Goal: Information Seeking & Learning: Find specific fact

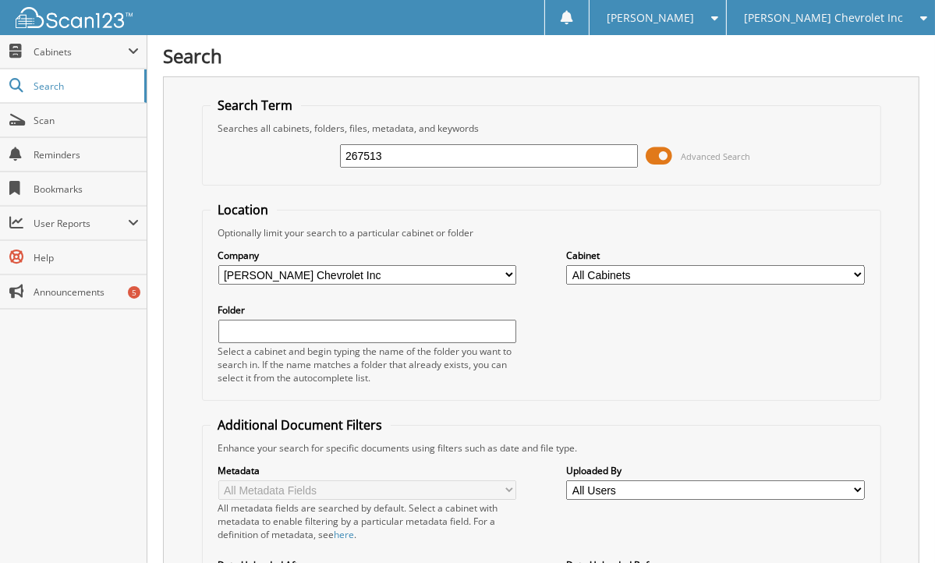
type input "267513"
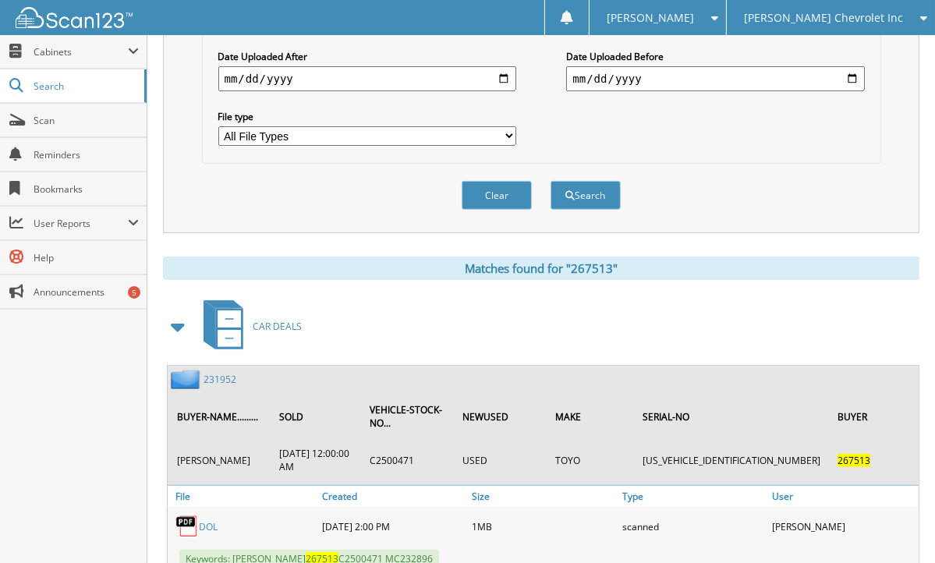
scroll to position [510, 0]
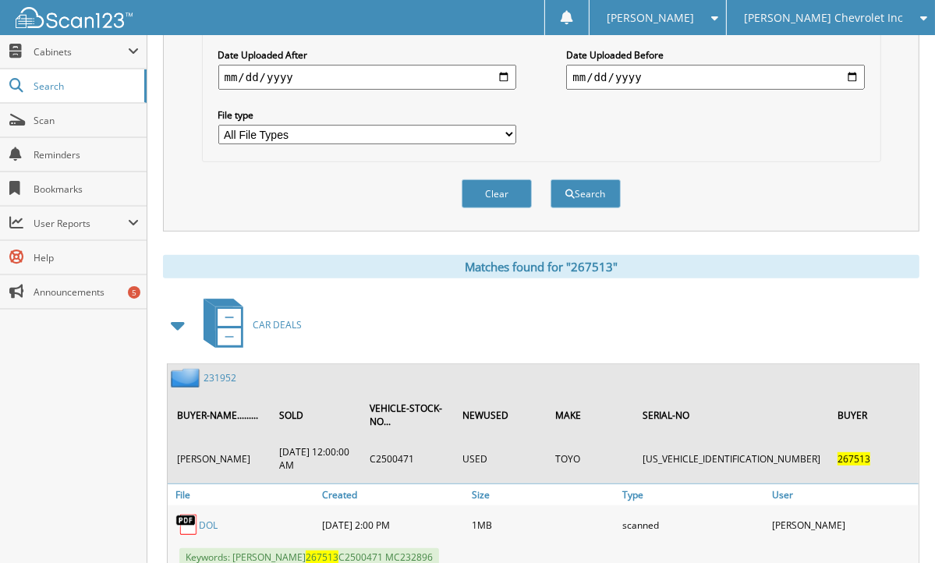
click at [218, 371] on link "231952" at bounding box center [220, 377] width 33 height 13
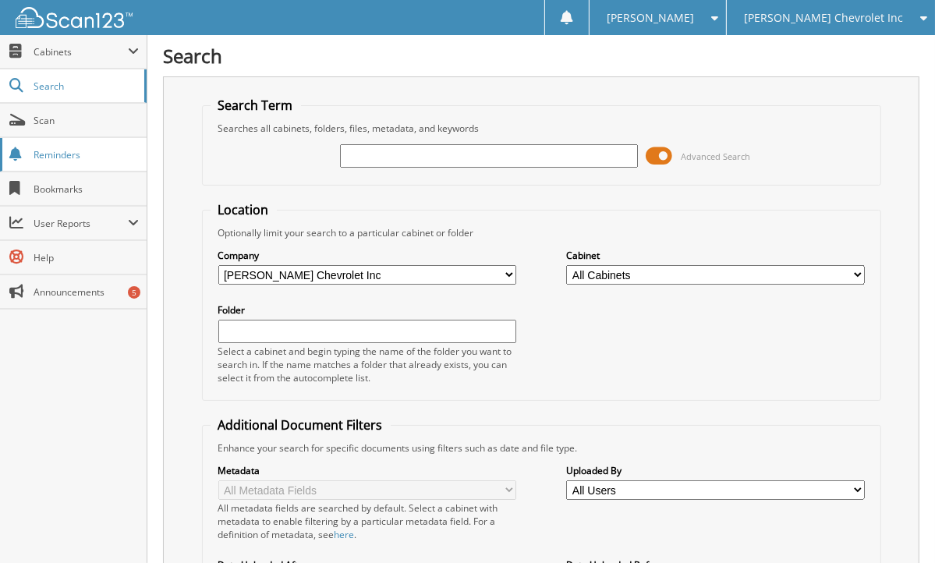
click at [62, 151] on span "Reminders" at bounding box center [86, 154] width 105 height 13
click at [184, 356] on div "Search Term Searches all cabinets, folders, files, metadata, and keywords Advan…" at bounding box center [541, 408] width 757 height 665
click at [517, 146] on input "text" at bounding box center [489, 155] width 298 height 23
type input "267618"
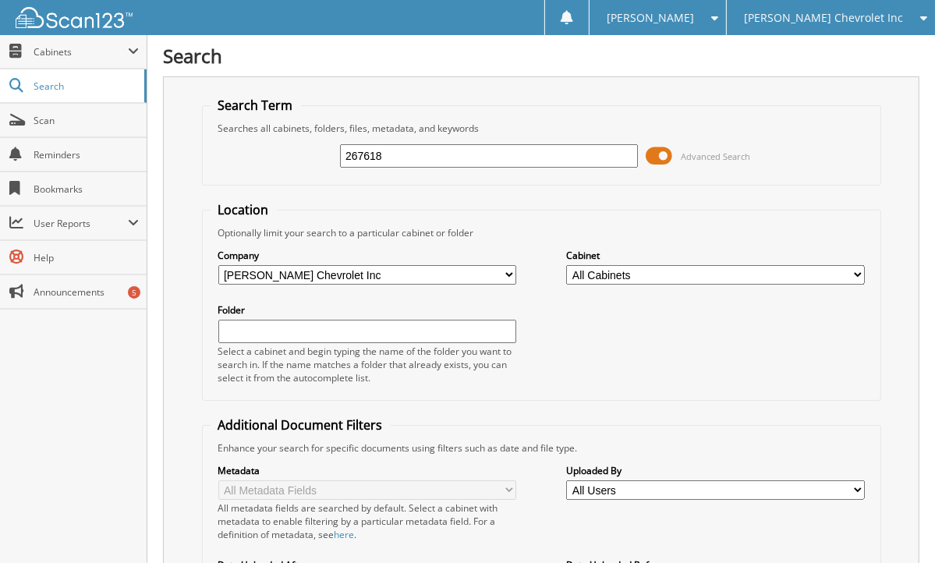
click at [90, 369] on div "Close Cabinets This Company All Companies Search Scan" at bounding box center [73, 299] width 147 height 528
click at [103, 413] on div "Close Cabinets This Company All Companies Search Scan" at bounding box center [73, 299] width 147 height 528
click at [193, 168] on div "Search Term Searches all cabinets, folders, files, metadata, and keywords 26761…" at bounding box center [541, 408] width 757 height 665
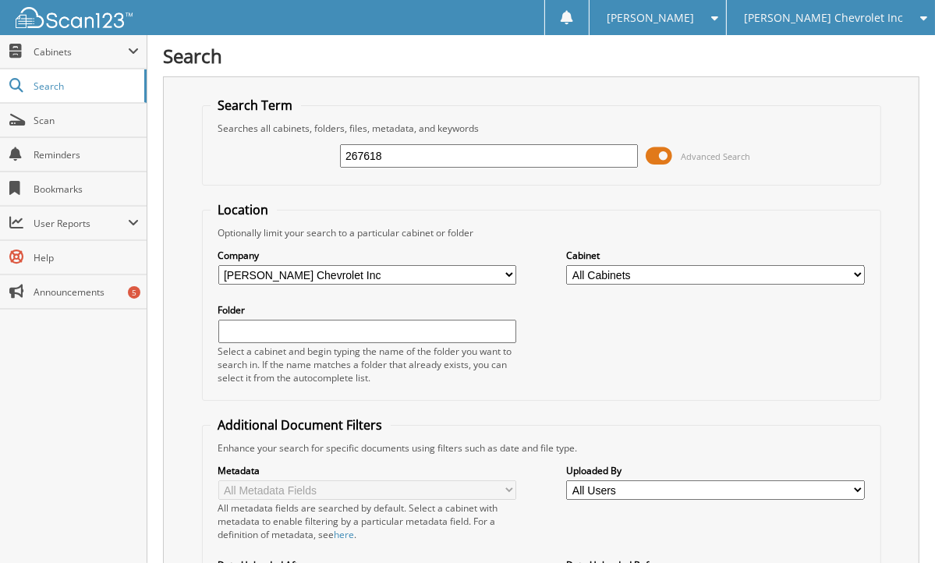
click at [587, 154] on input "267618" at bounding box center [489, 155] width 298 height 23
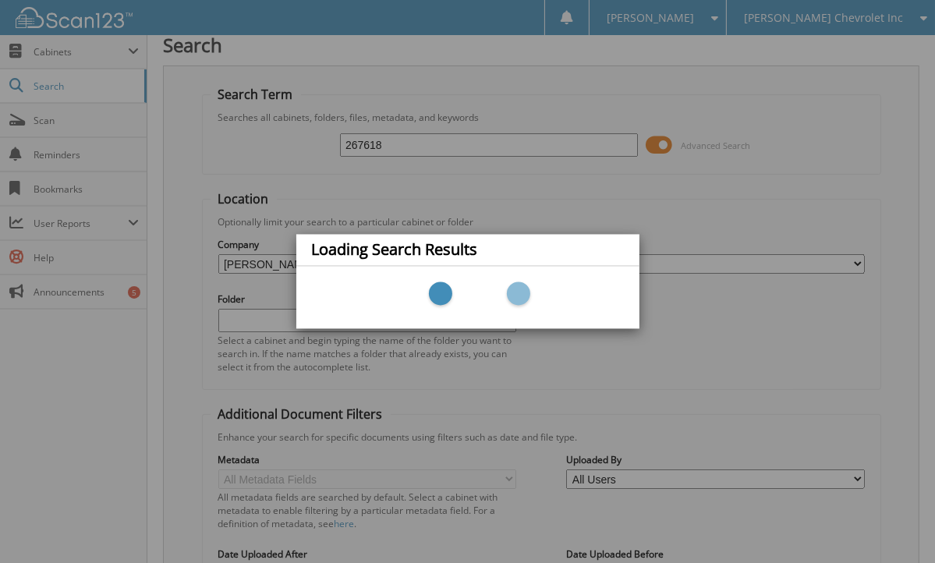
scroll to position [368, 0]
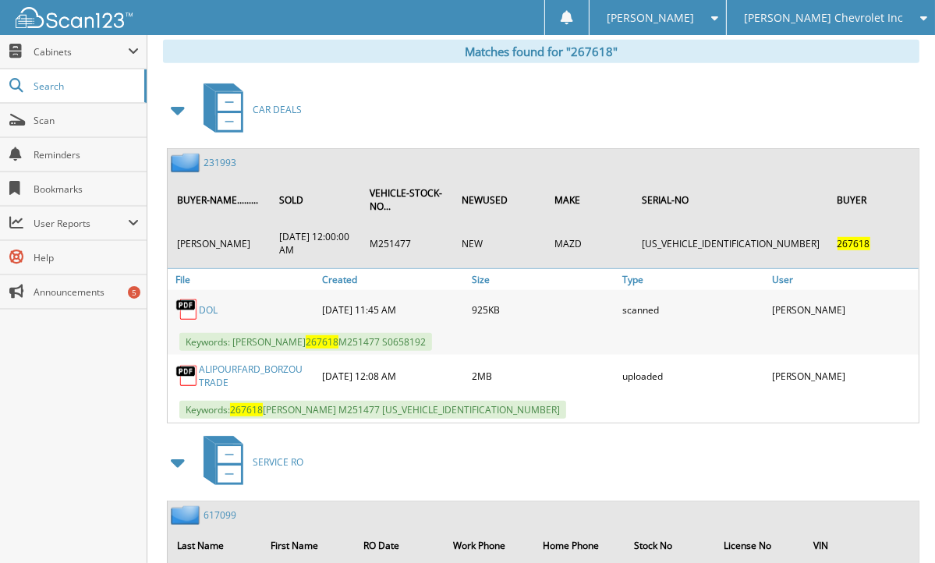
scroll to position [724, 0]
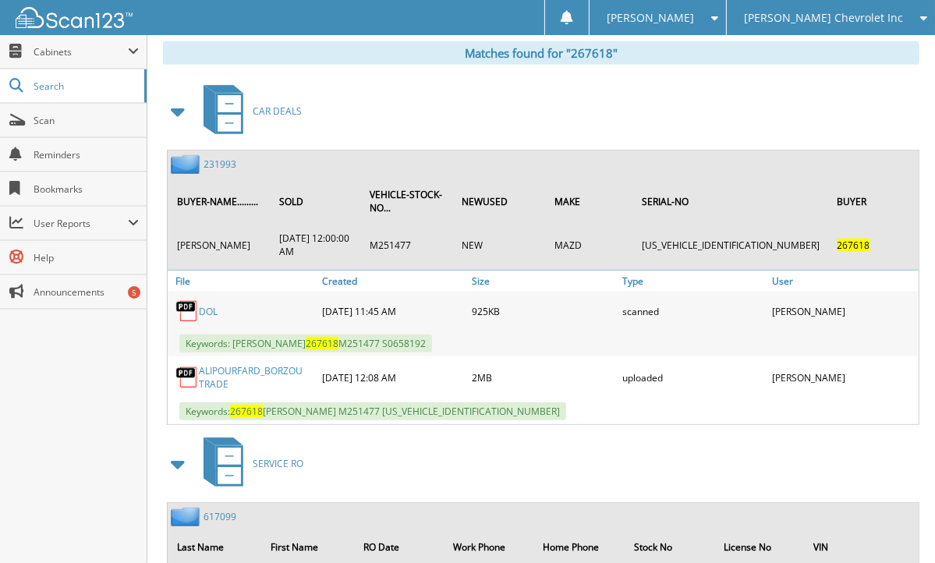
click at [220, 158] on link "231993" at bounding box center [220, 164] width 33 height 13
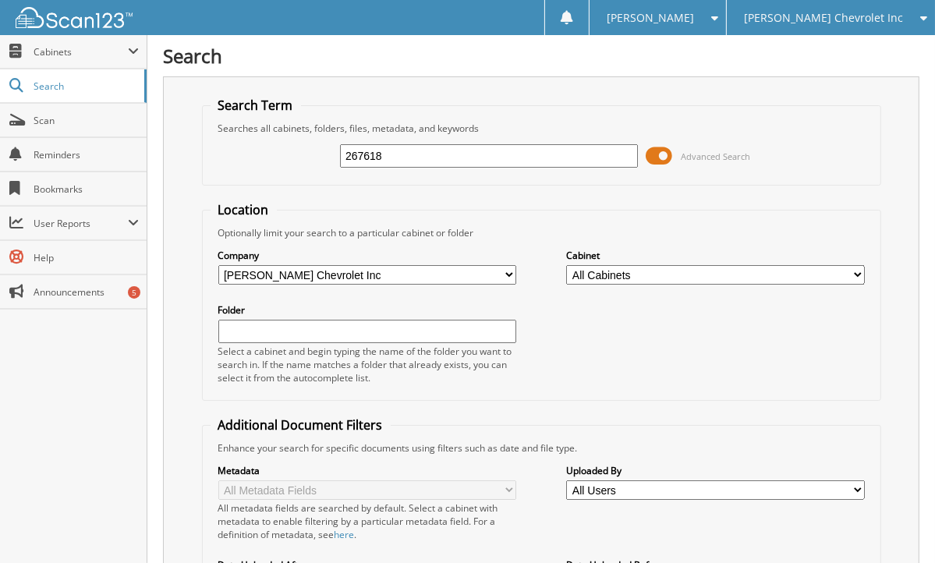
type input "267618"
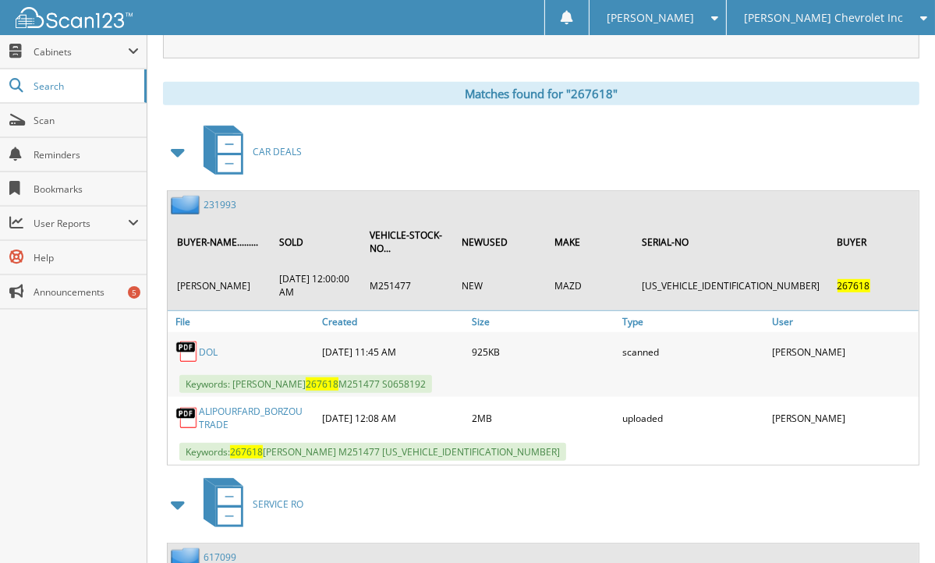
scroll to position [684, 0]
click at [197, 84] on div "Matches found for "267618"" at bounding box center [541, 92] width 757 height 23
click at [219, 197] on link "231993" at bounding box center [220, 203] width 33 height 13
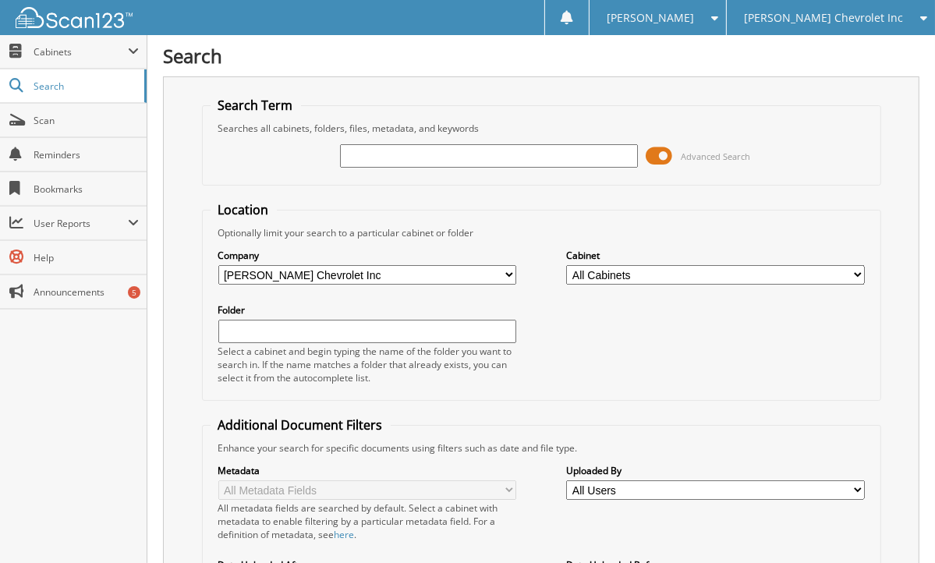
click at [197, 158] on div "Search Term Searches all cabinets, folders, files, metadata, and keywords Advan…" at bounding box center [541, 408] width 757 height 665
click at [350, 154] on input "text" at bounding box center [489, 155] width 298 height 23
type input "203474"
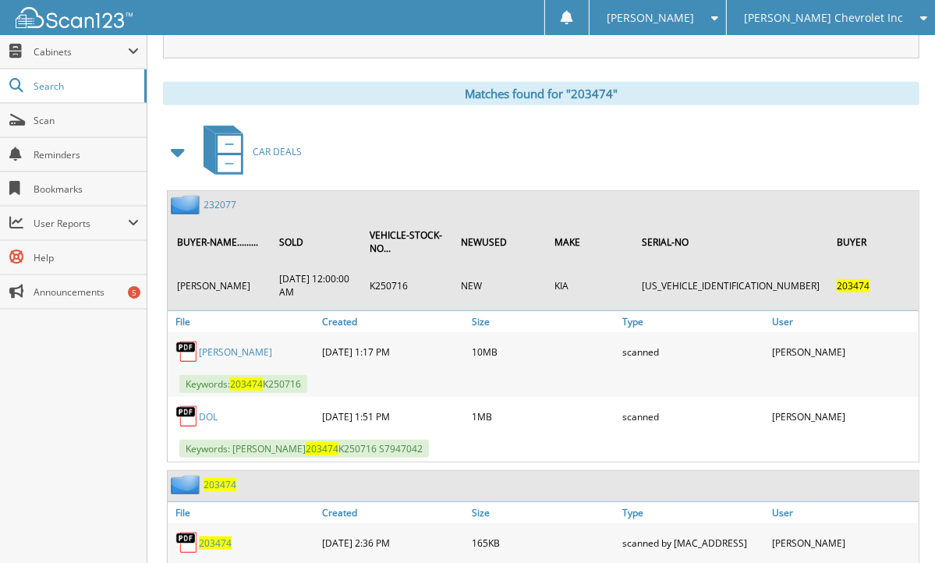
scroll to position [685, 0]
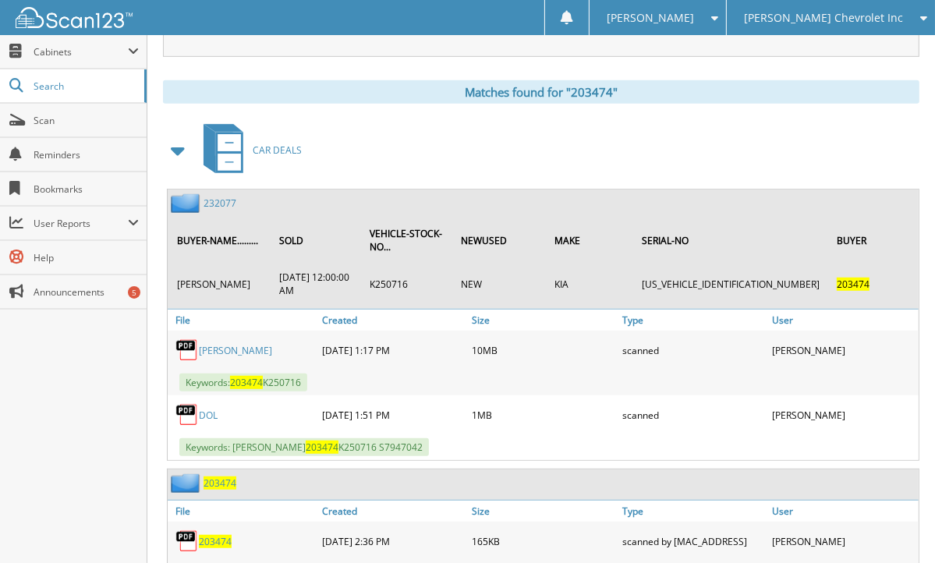
click at [176, 80] on div "Matches found for "203474"" at bounding box center [541, 91] width 757 height 23
click at [220, 197] on link "232077" at bounding box center [220, 203] width 33 height 13
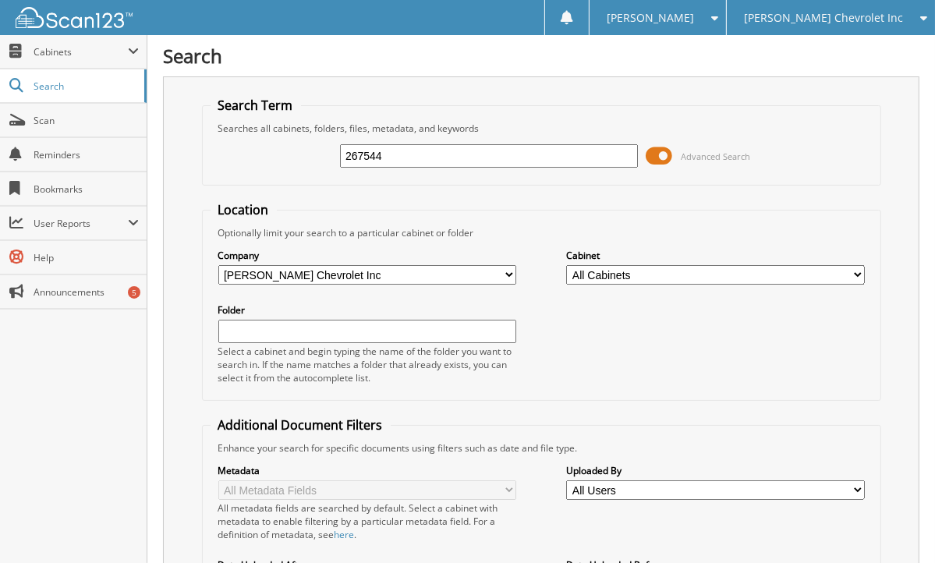
type input "267544"
click at [916, 229] on div "Search Term Searches all cabinets, folders, files, metadata, and keywords 26754…" at bounding box center [541, 408] width 757 height 665
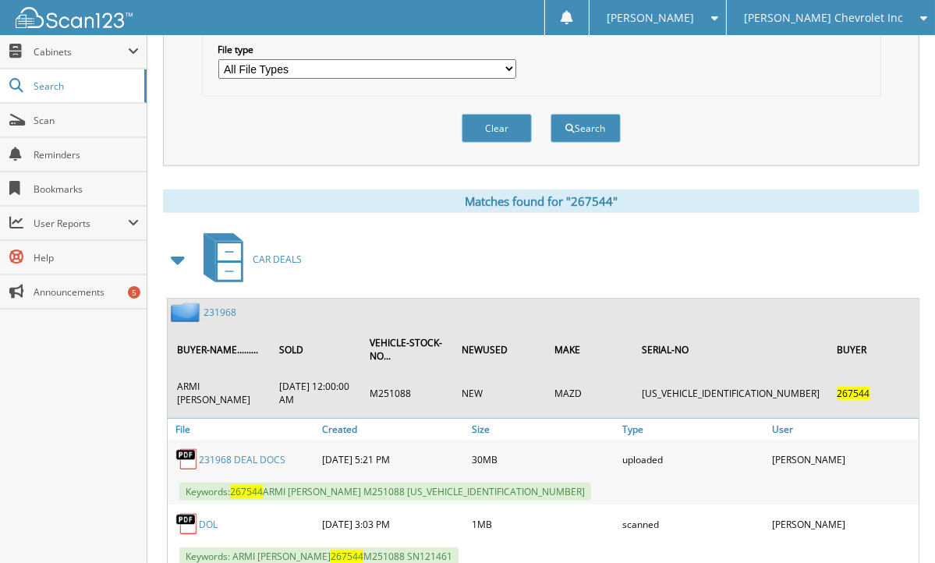
scroll to position [604, 0]
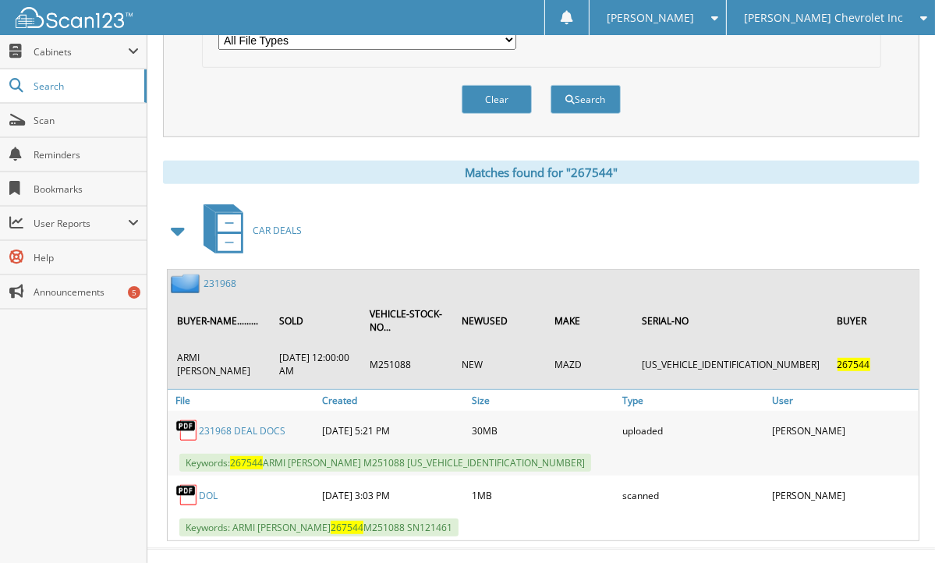
click at [203, 113] on div "Clear Search" at bounding box center [541, 99] width 679 height 63
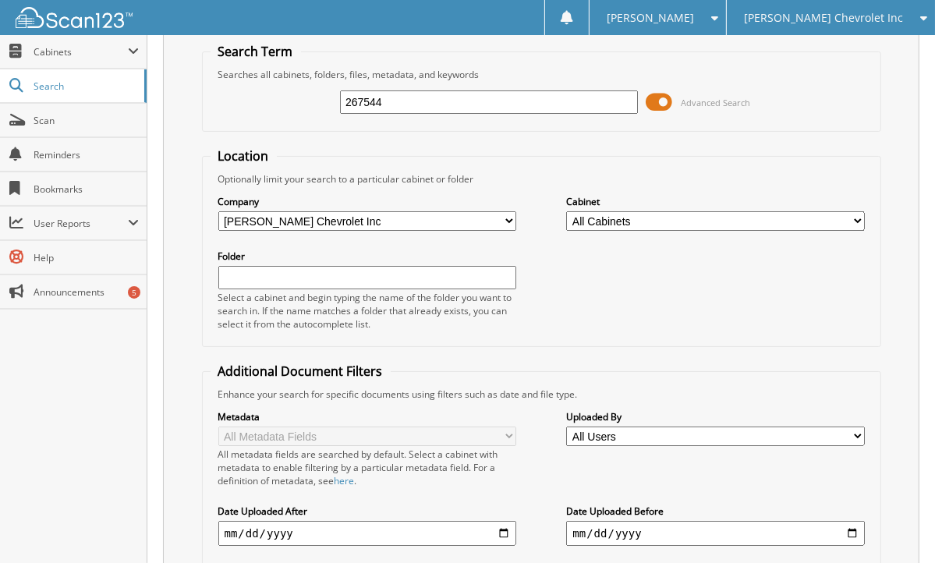
scroll to position [0, 0]
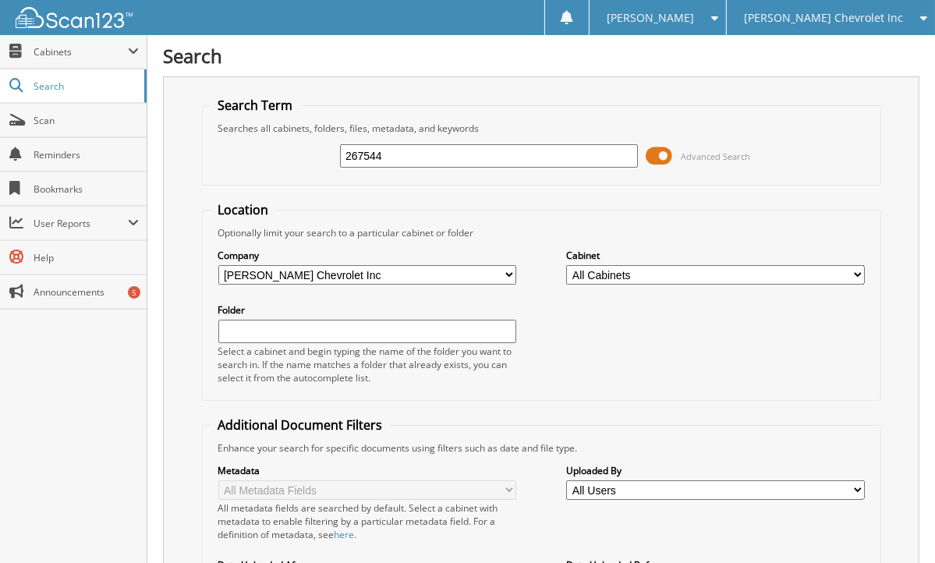
drag, startPoint x: 395, startPoint y: 153, endPoint x: 253, endPoint y: 138, distance: 142.7
click at [253, 138] on div "267544 Advanced Search" at bounding box center [542, 156] width 662 height 42
type input "58234"
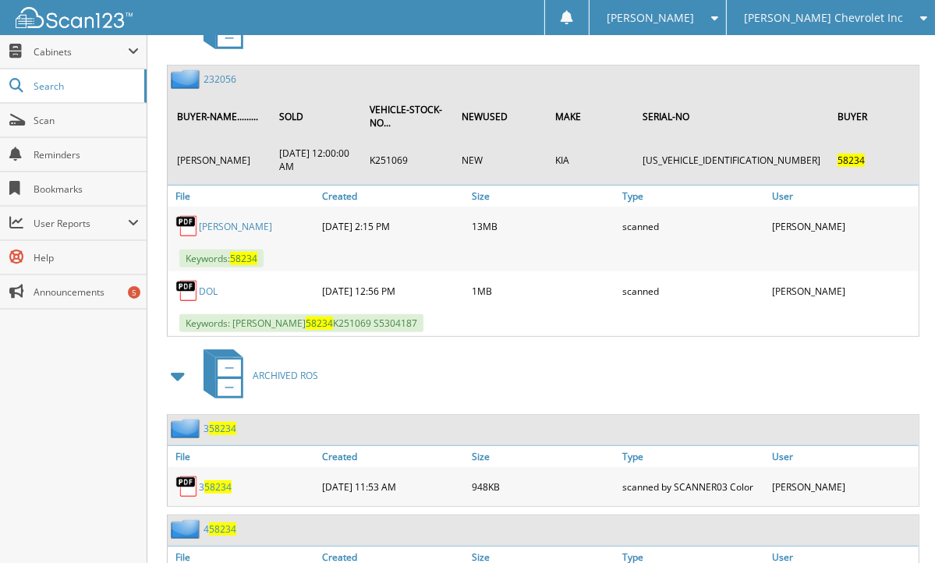
scroll to position [764, 0]
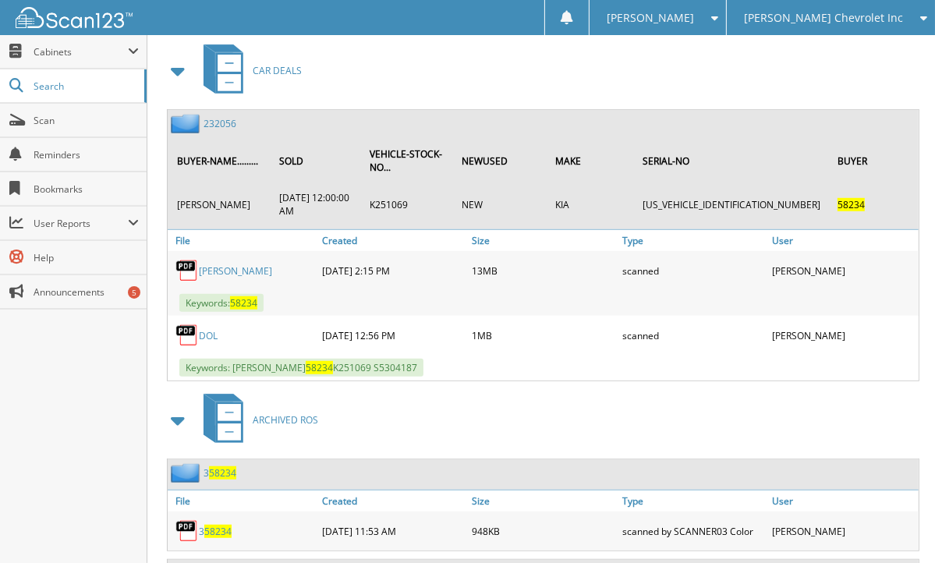
click at [55, 417] on div "Close Cabinets This Company All Companies Search Scan" at bounding box center [73, 299] width 147 height 528
click at [215, 117] on link "232056" at bounding box center [220, 123] width 33 height 13
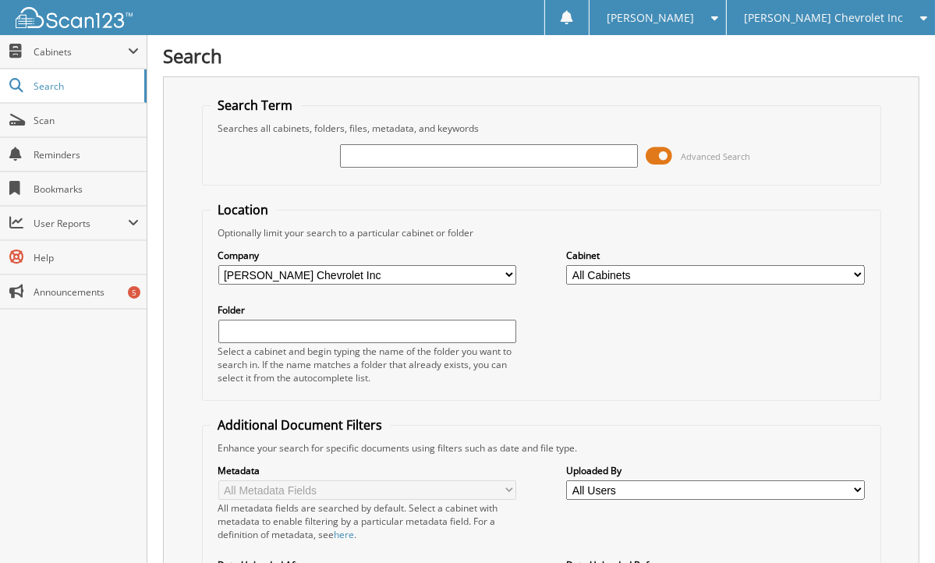
click at [182, 129] on div "Search Term Searches all cabinets, folders, files, metadata, and keywords Advan…" at bounding box center [541, 408] width 757 height 665
click at [435, 156] on input "text" at bounding box center [489, 155] width 298 height 23
type input "188065"
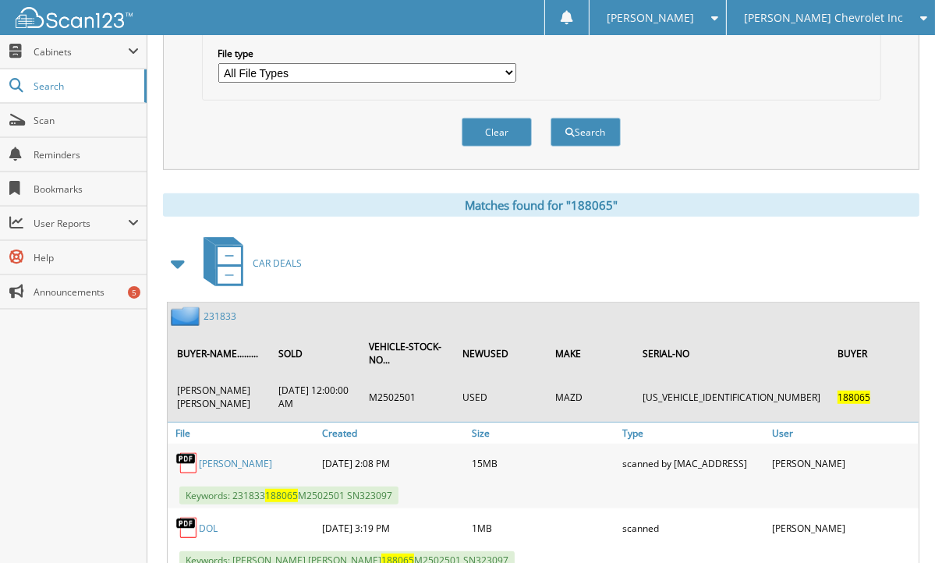
scroll to position [606, 0]
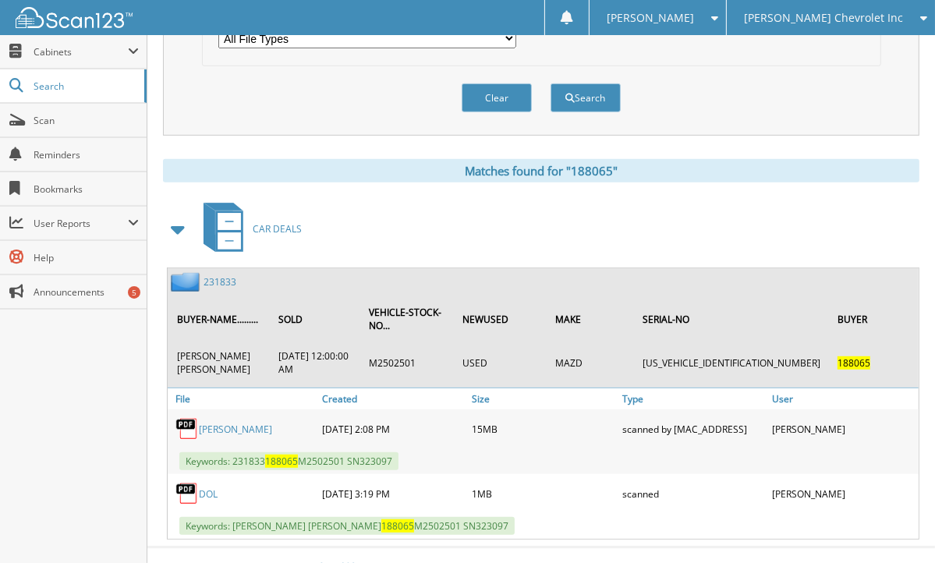
click at [72, 403] on div "Close Cabinets This Company All Companies Search Scan" at bounding box center [73, 299] width 147 height 528
click at [197, 126] on div "Search Term Searches all cabinets, folders, files, metadata, and keywords 18806…" at bounding box center [541, 4] width 757 height 1069
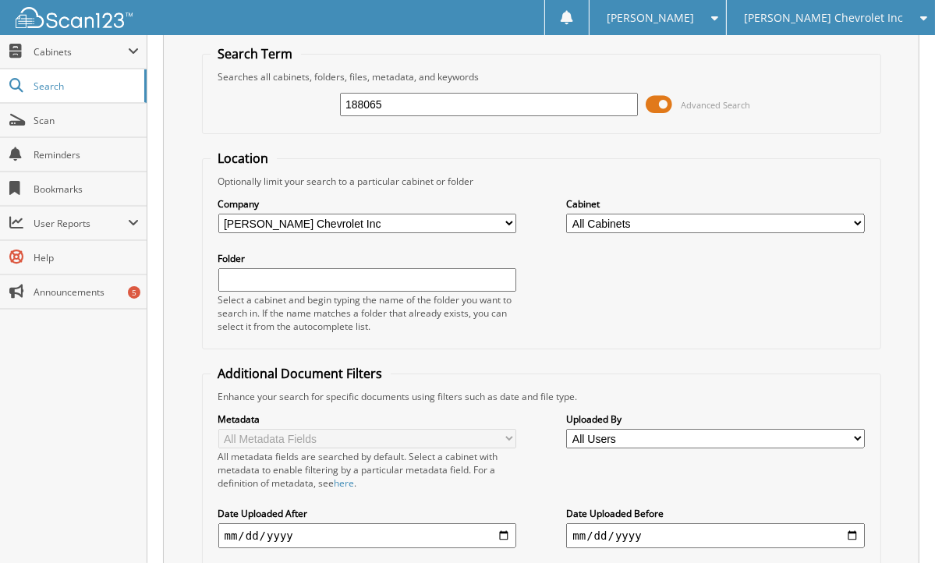
scroll to position [37, 0]
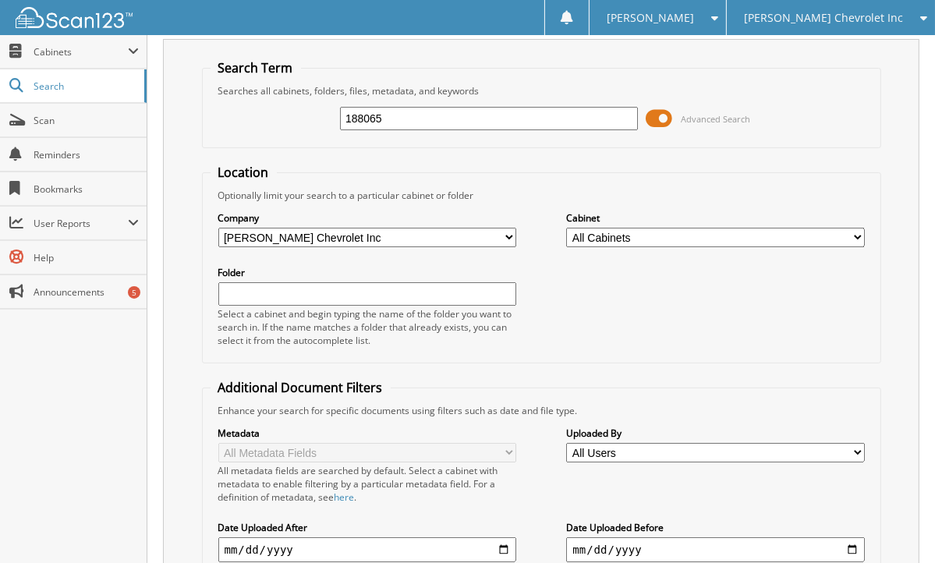
drag, startPoint x: 396, startPoint y: 105, endPoint x: 256, endPoint y: 119, distance: 141.0
click at [256, 119] on div "188065 Advanced Search" at bounding box center [542, 118] width 662 height 42
type input "267012"
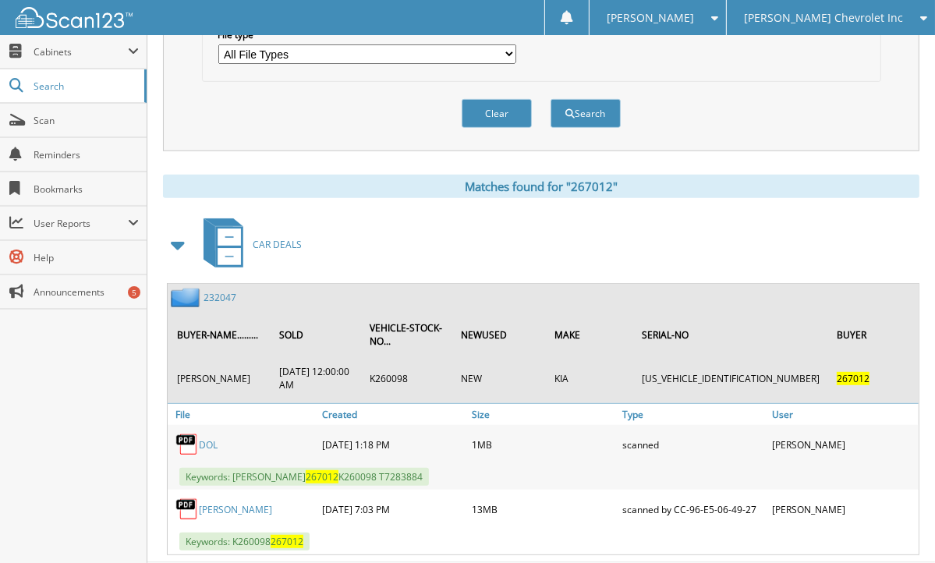
scroll to position [604, 0]
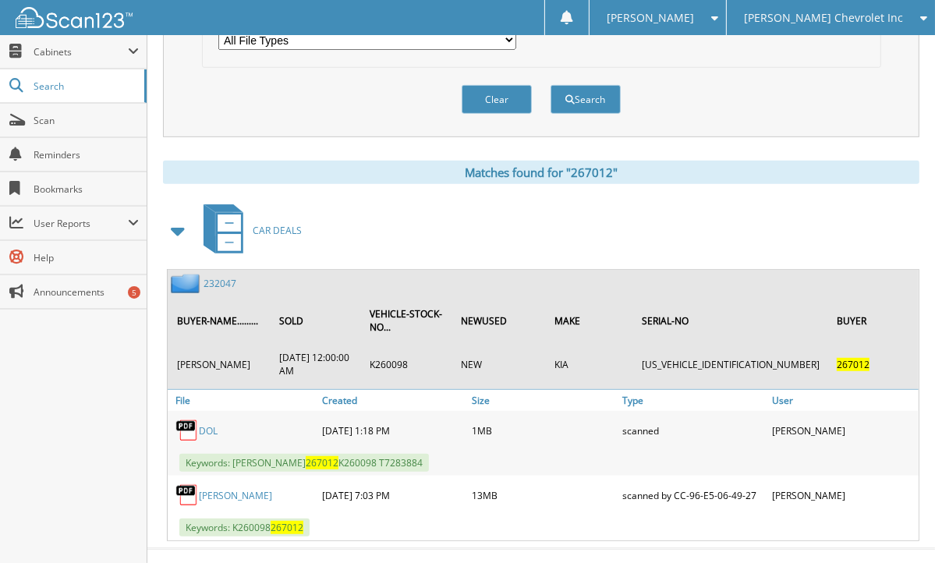
click at [218, 277] on link "232047" at bounding box center [220, 283] width 33 height 13
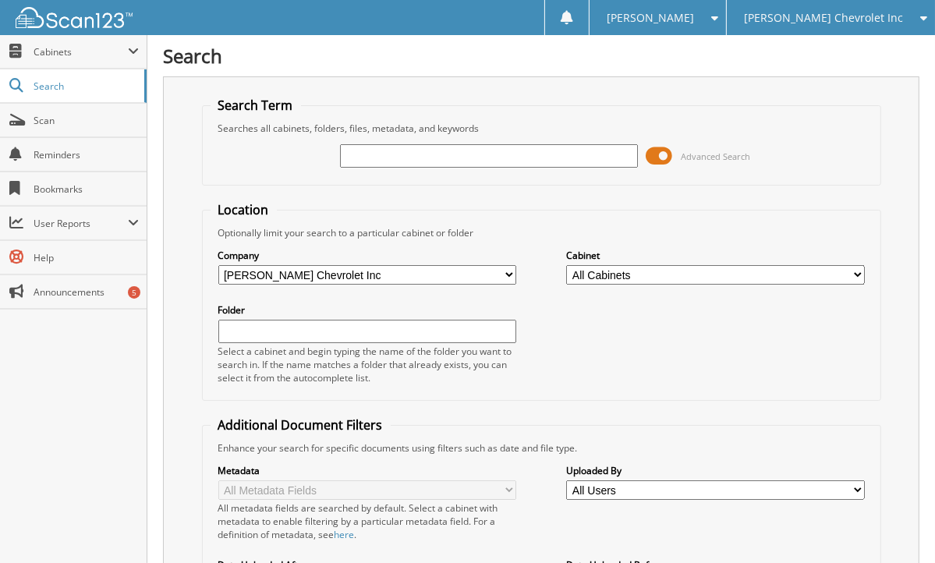
click at [208, 187] on form "Search Term Searches all cabinets, folders, files, metadata, and keywords Advan…" at bounding box center [541, 416] width 679 height 639
click at [371, 158] on input "text" at bounding box center [489, 155] width 298 height 23
type input "220893"
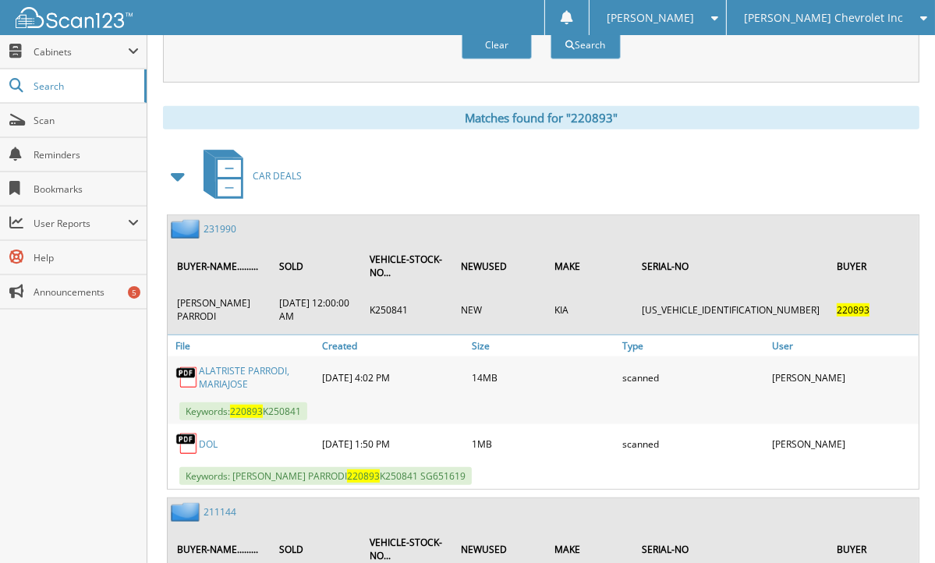
scroll to position [665, 0]
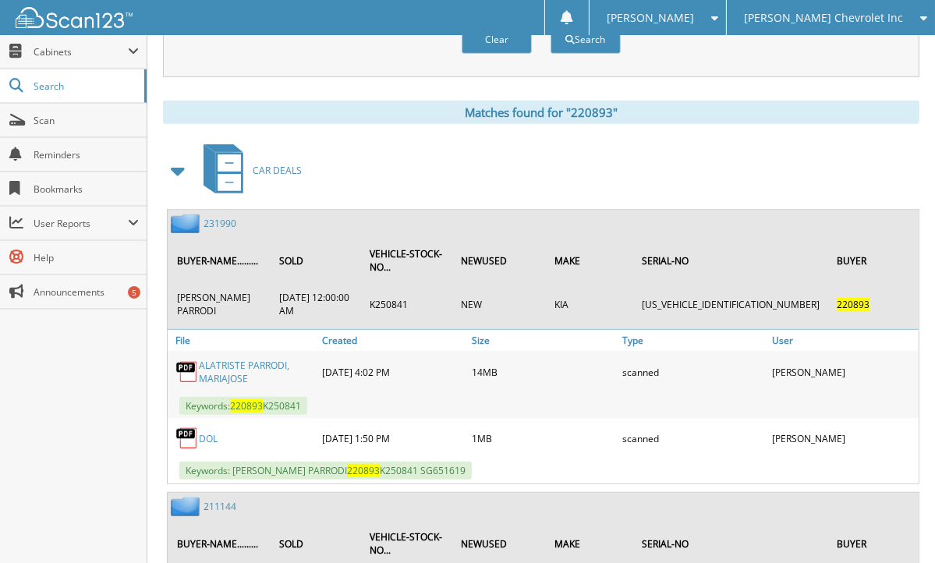
click at [215, 217] on link "231990" at bounding box center [220, 223] width 33 height 13
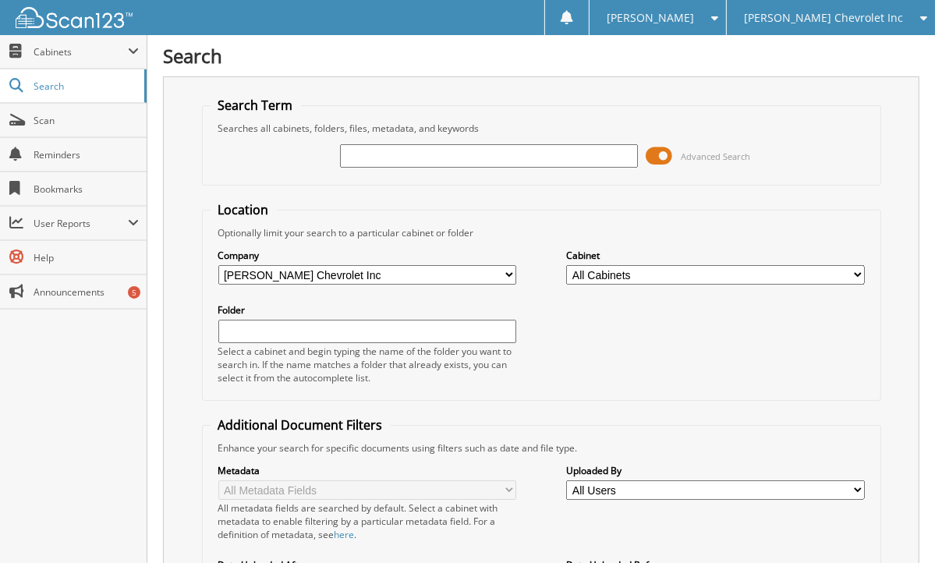
click at [206, 161] on fieldset "Search Term Searches all cabinets, folders, files, metadata, and keywords Advan…" at bounding box center [541, 141] width 679 height 89
click at [350, 157] on input "text" at bounding box center [489, 155] width 298 height 23
type input "236158"
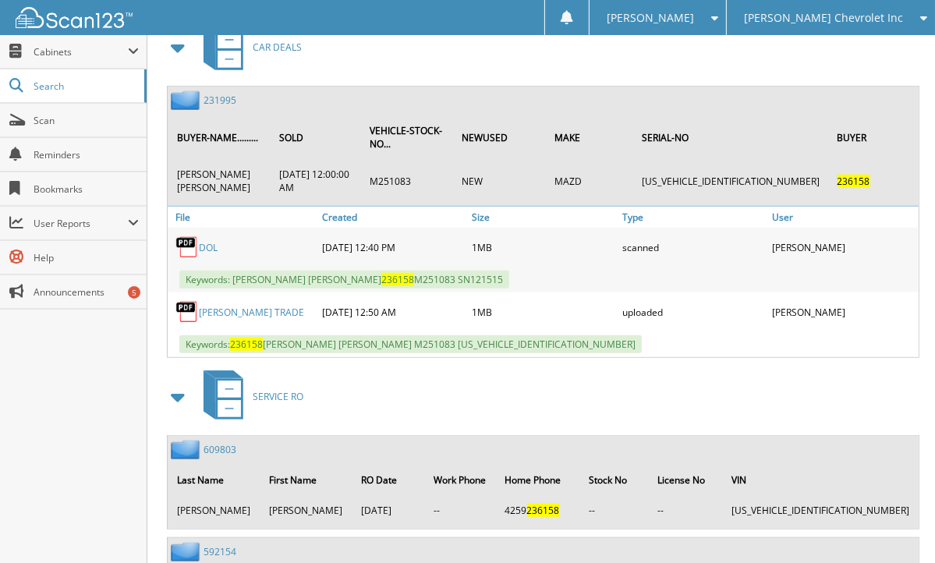
scroll to position [783, 0]
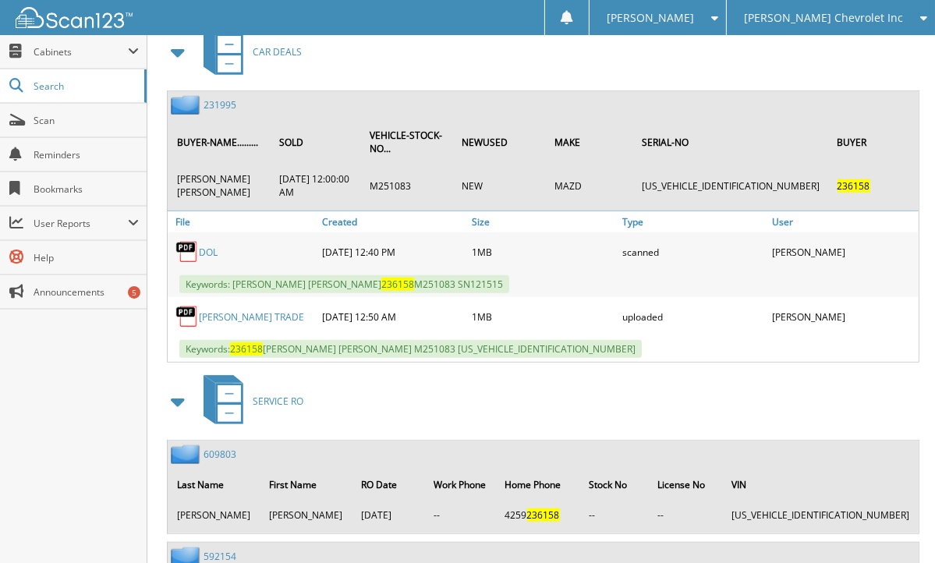
click at [217, 98] on link "231995" at bounding box center [220, 104] width 33 height 13
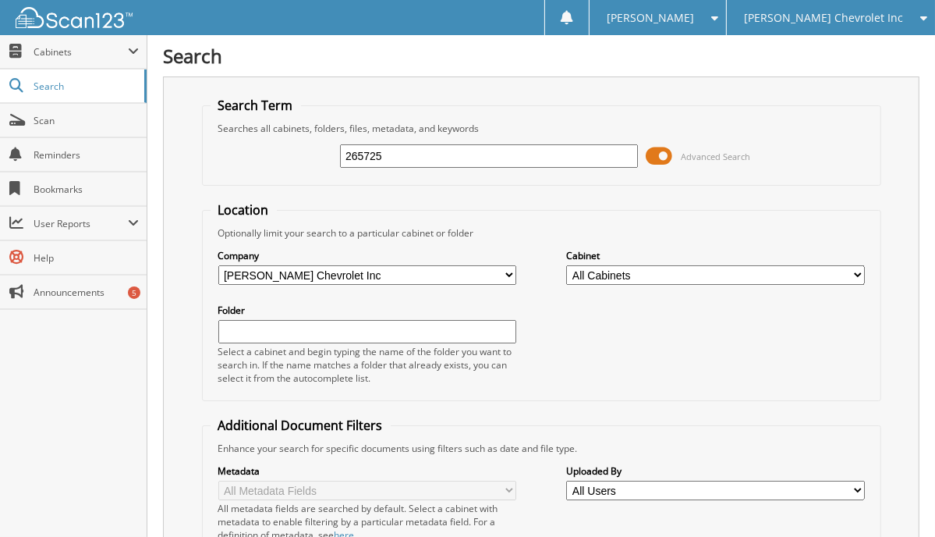
type input "265725"
click at [188, 172] on div "Search Term Searches all cabinets, folders, files, metadata, and keywords 26572…" at bounding box center [541, 408] width 757 height 665
click at [394, 158] on input "265725" at bounding box center [489, 155] width 298 height 23
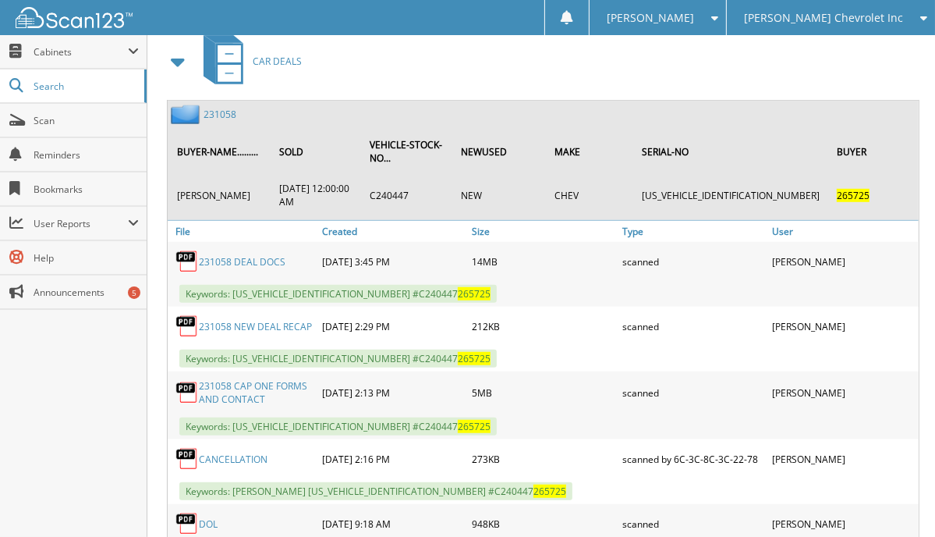
scroll to position [771, 0]
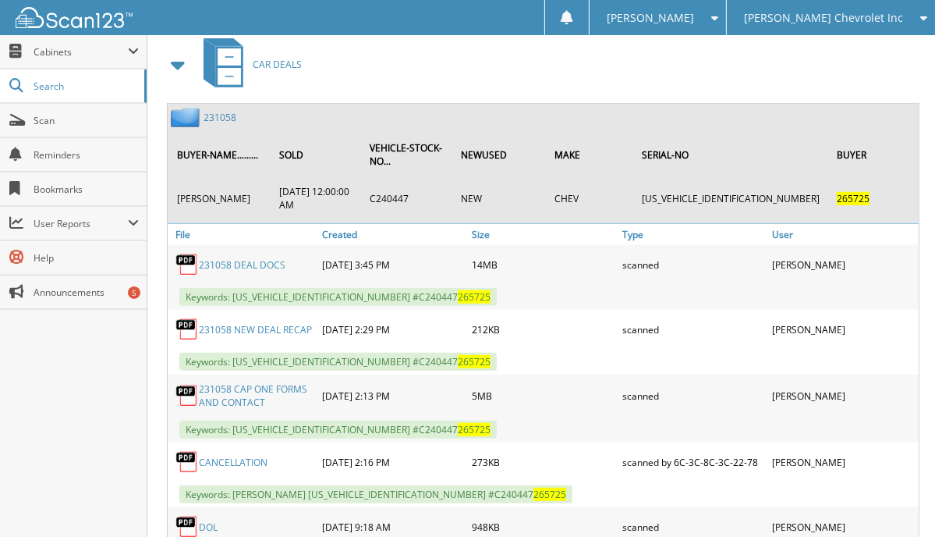
click at [217, 111] on link "231058" at bounding box center [220, 117] width 33 height 13
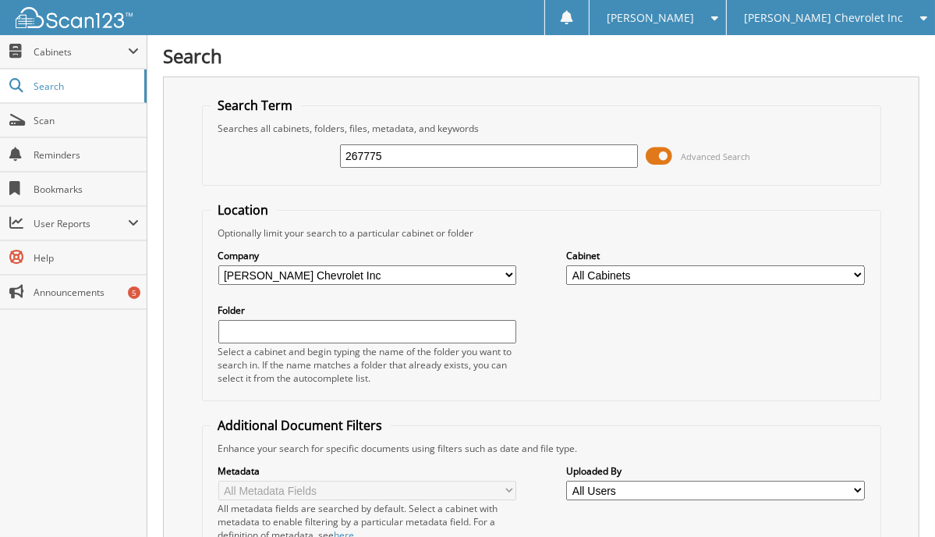
type input "267775"
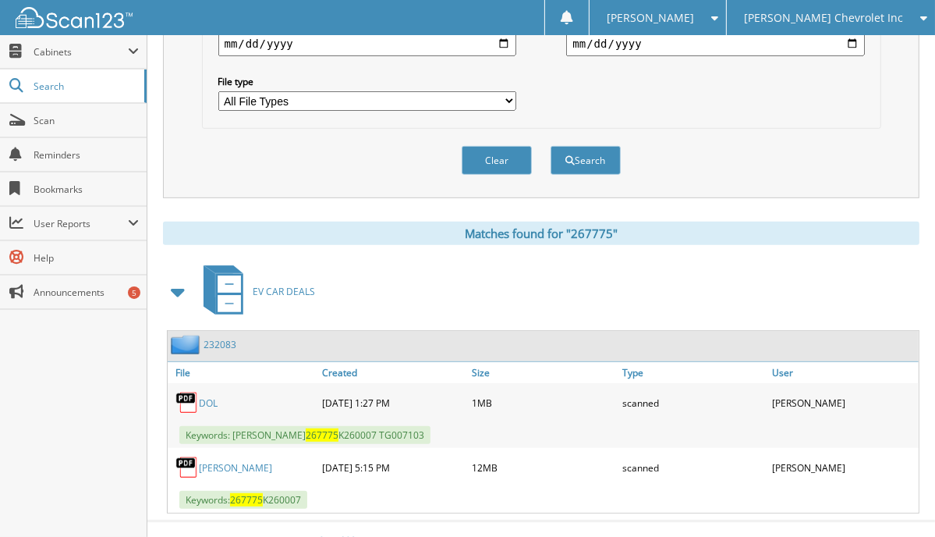
scroll to position [546, 0]
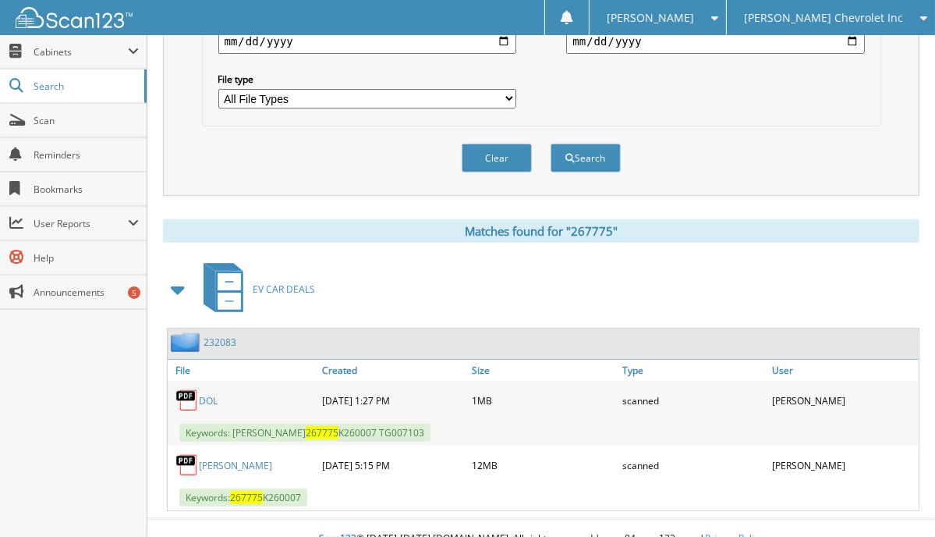
click at [221, 335] on link "232083" at bounding box center [220, 341] width 33 height 13
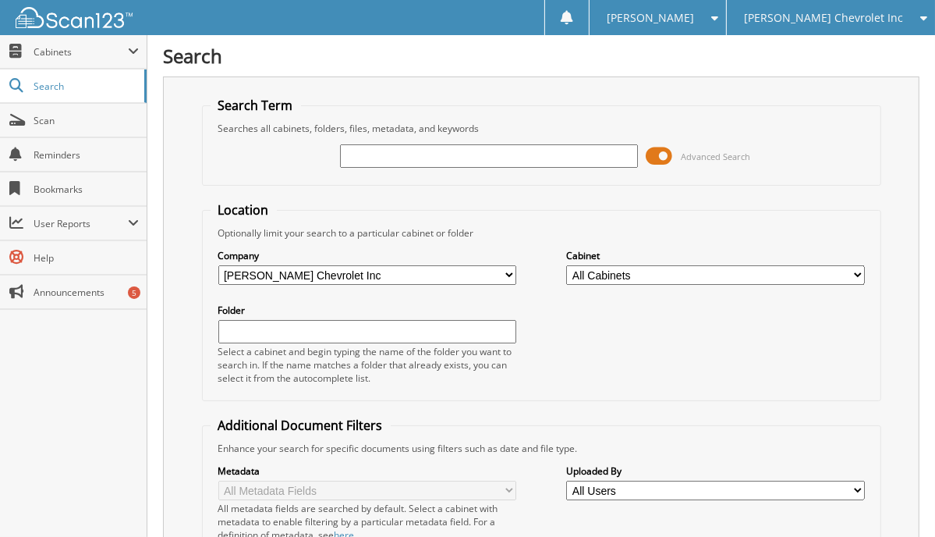
click at [185, 171] on div "Search Term Searches all cabinets, folders, files, metadata, and keywords Advan…" at bounding box center [541, 408] width 757 height 665
click at [402, 154] on input "text" at bounding box center [489, 155] width 298 height 23
type input "267731"
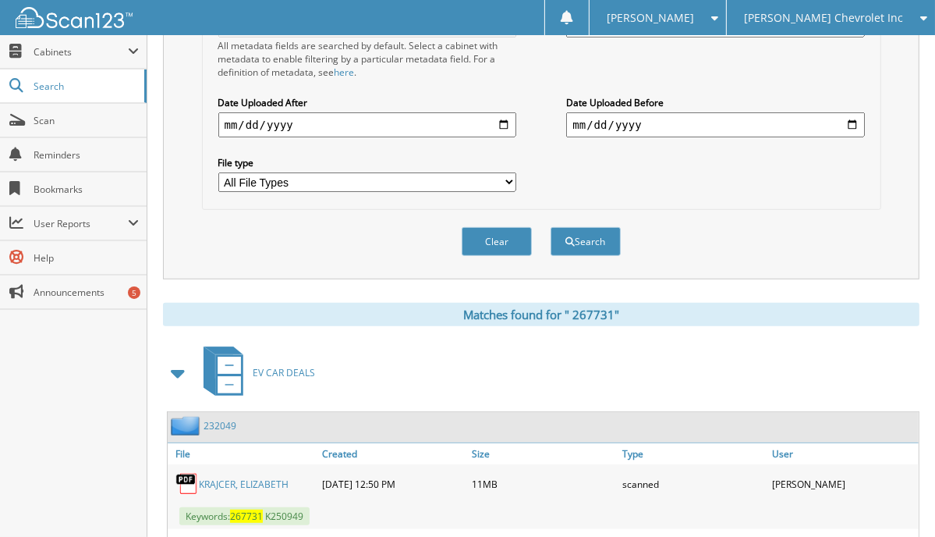
scroll to position [546, 0]
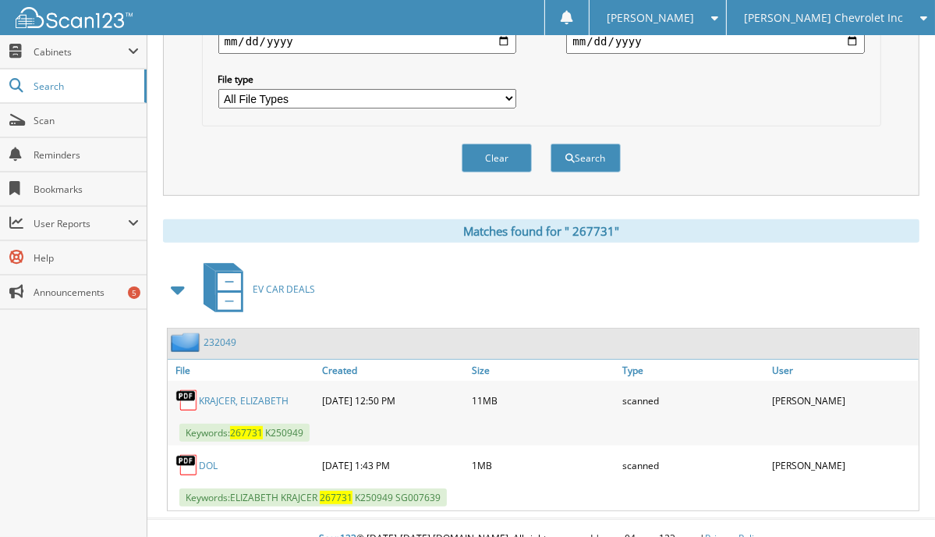
click at [178, 185] on div "Search Term Searches all cabinets, folders, files, metadata, and keywords 26773…" at bounding box center [541, 20] width 757 height 980
click at [218, 335] on link "2 3 2 0 4 9" at bounding box center [220, 341] width 33 height 13
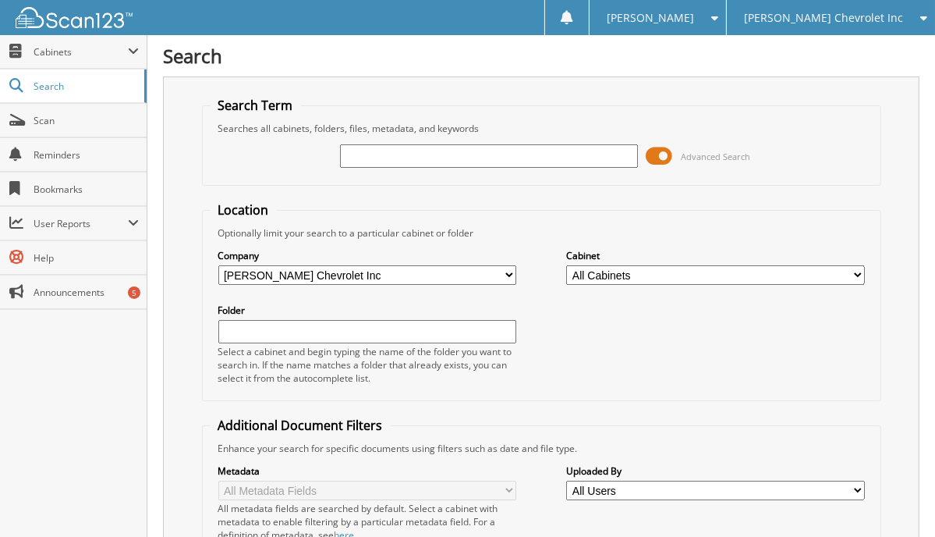
click at [168, 167] on div "Search Term Searches all cabinets, folders, files, metadata, and keywords Advan…" at bounding box center [541, 408] width 757 height 665
click at [432, 161] on input "text" at bounding box center [489, 155] width 298 height 23
type input "267076"
drag, startPoint x: 930, startPoint y: 63, endPoint x: 933, endPoint y: 174, distance: 110.8
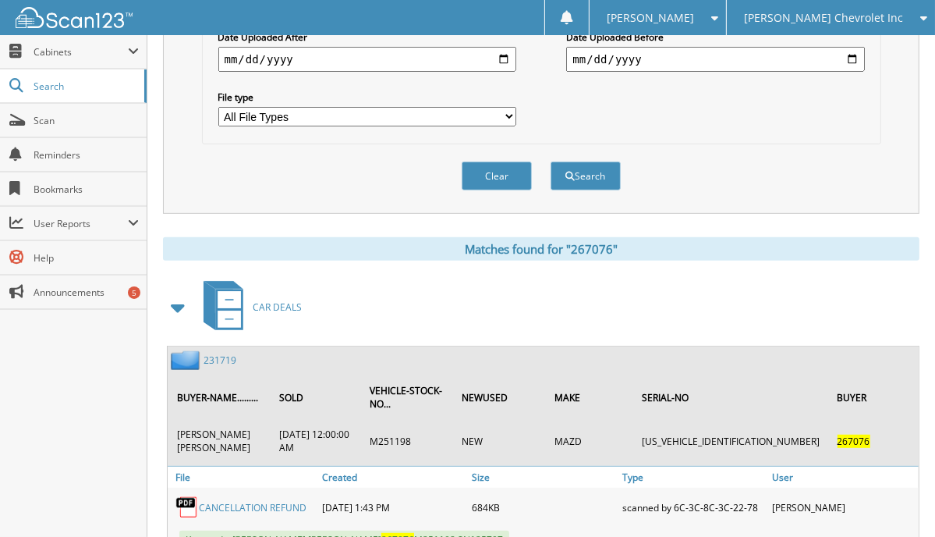
scroll to position [549, 0]
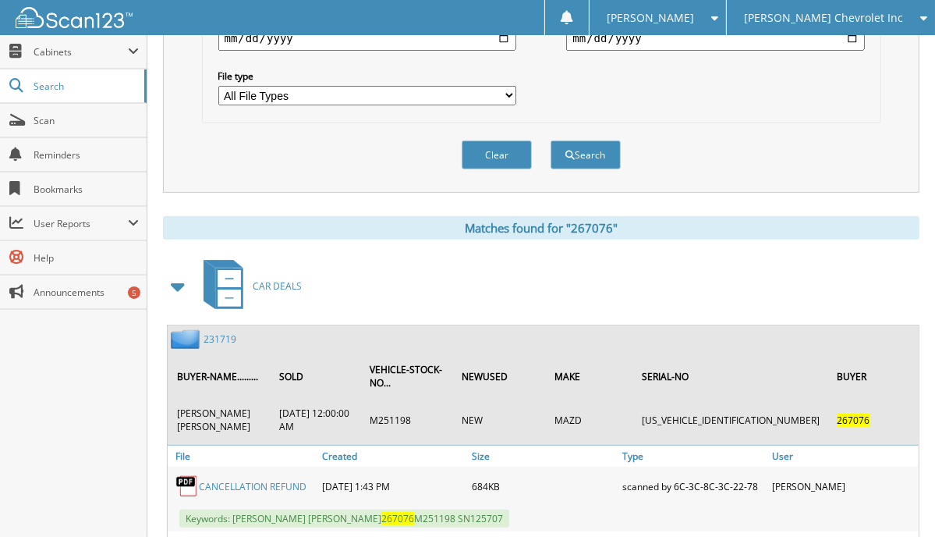
click at [214, 332] on link "231719" at bounding box center [220, 338] width 33 height 13
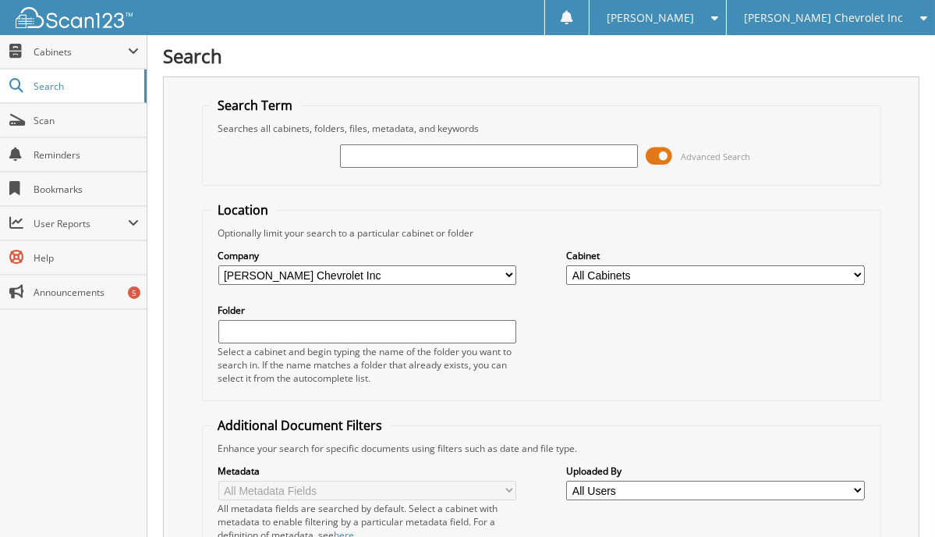
click at [165, 183] on div "Search Term Searches all cabinets, folders, files, metadata, and keywords Advan…" at bounding box center [541, 408] width 757 height 665
click at [361, 158] on input "text" at bounding box center [489, 155] width 298 height 23
type input "267042"
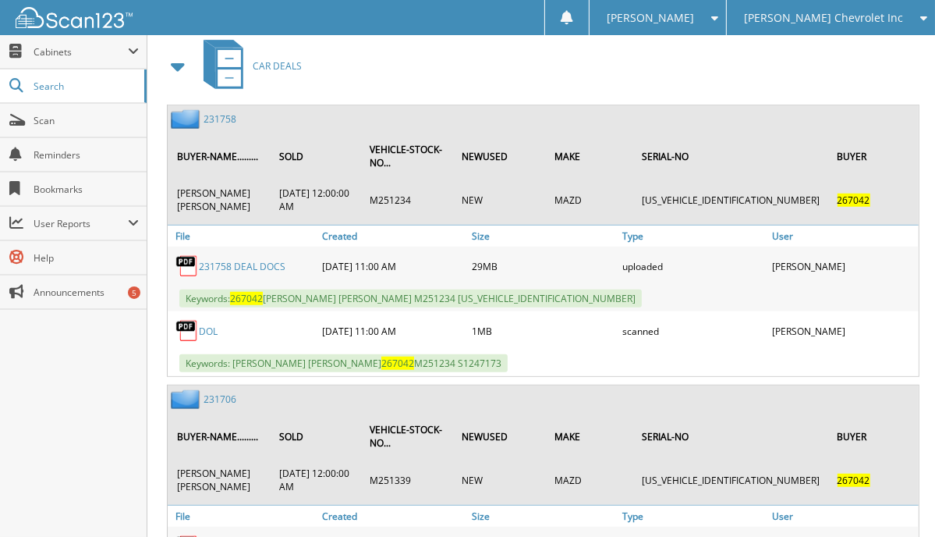
scroll to position [743, 0]
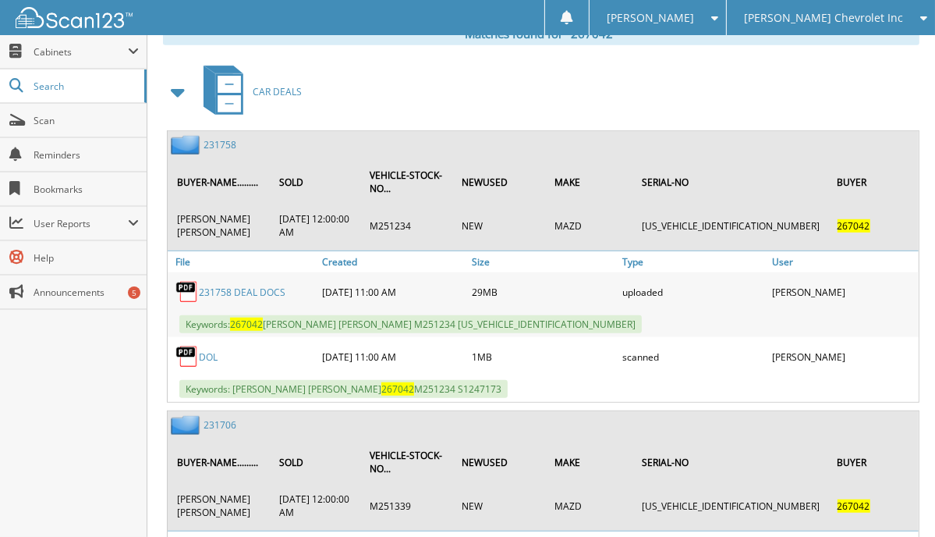
click at [218, 138] on link "231758" at bounding box center [220, 144] width 33 height 13
